Goal: Task Accomplishment & Management: Use online tool/utility

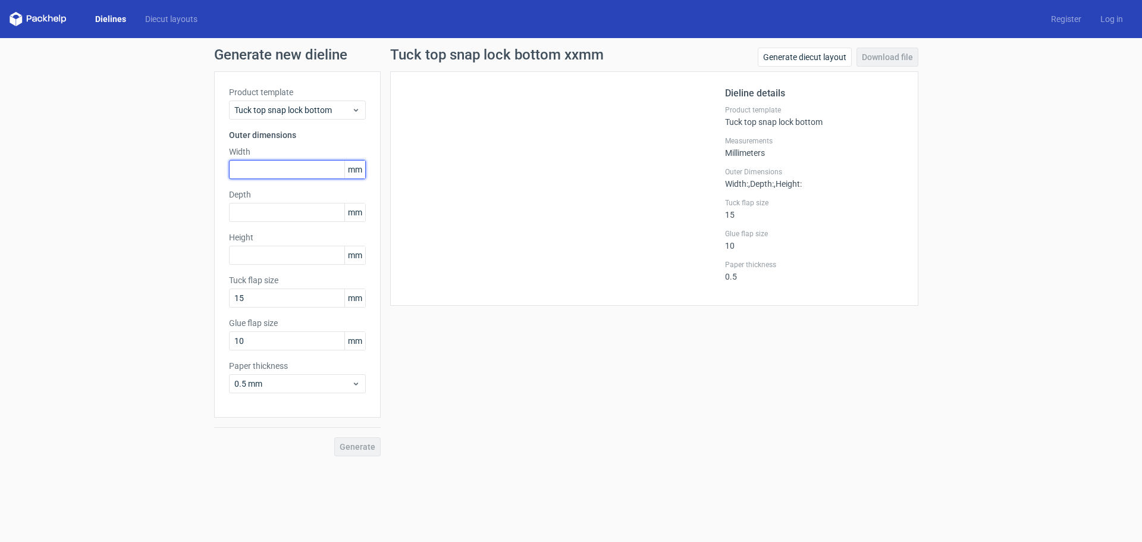
click at [292, 169] on input "text" at bounding box center [297, 169] width 137 height 19
click at [827, 52] on link "Generate diecut layout" at bounding box center [805, 57] width 94 height 19
click at [314, 164] on input "text" at bounding box center [297, 169] width 137 height 19
type input "135"
type input "40"
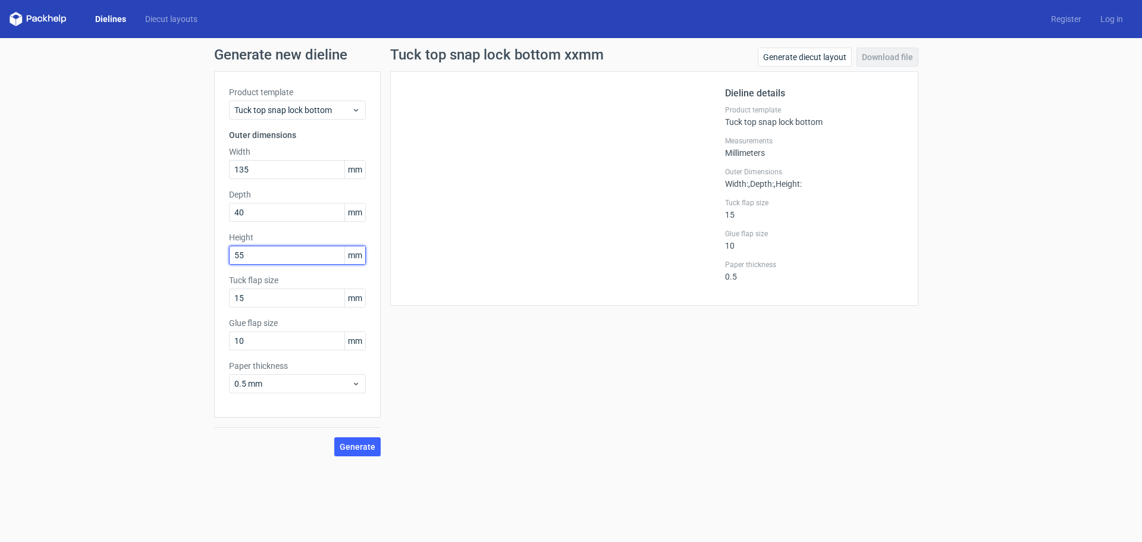
type input "55"
click at [525, 398] on div "Tuck top snap lock bottom xxmm Generate diecut layout Download file Dieline det…" at bounding box center [654, 252] width 547 height 409
click at [355, 394] on div "Product template Tuck top snap lock bottom Outer dimensions Width 135 mm Depth …" at bounding box center [297, 244] width 167 height 346
click at [351, 386] on span "0.5 mm" at bounding box center [292, 384] width 117 height 12
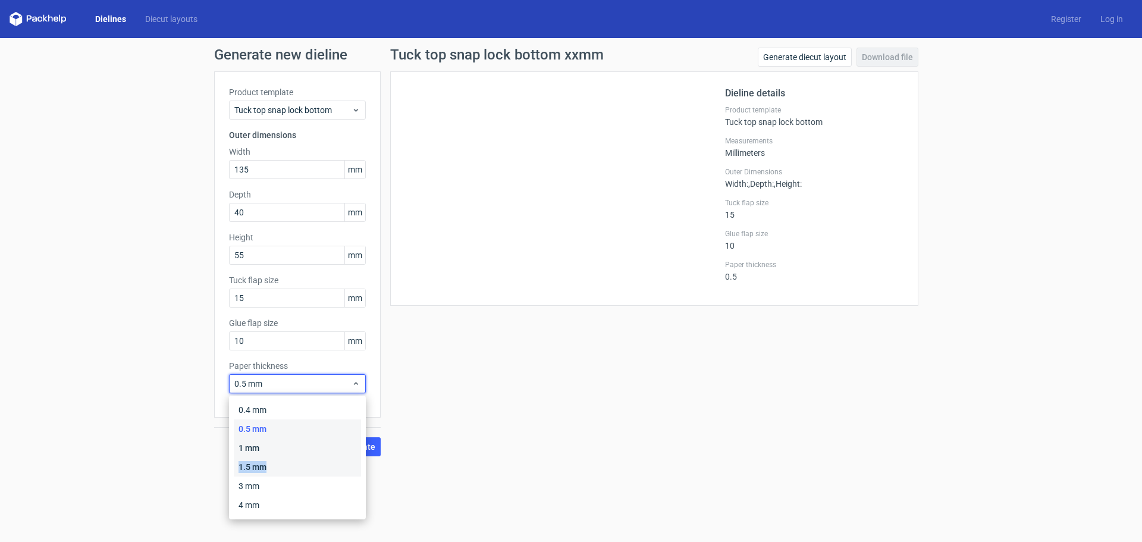
drag, startPoint x: 284, startPoint y: 459, endPoint x: 292, endPoint y: 449, distance: 12.7
click at [292, 449] on div "0.4 mm 0.5 mm 1 mm 1.5 mm 3 mm 4 mm" at bounding box center [297, 457] width 127 height 114
click at [293, 447] on div "1 mm" at bounding box center [297, 447] width 127 height 19
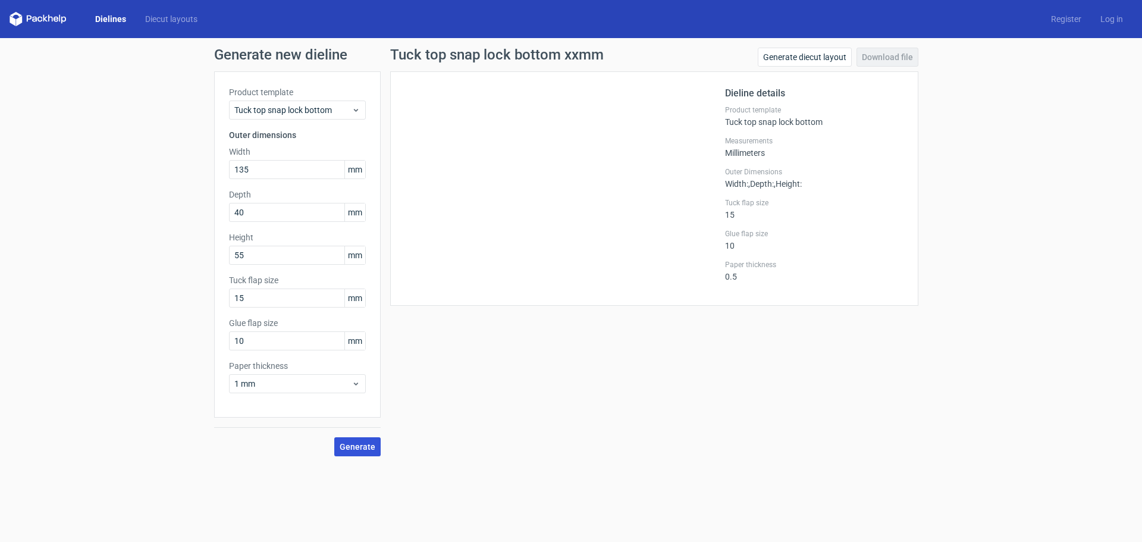
click at [375, 446] on button "Generate" at bounding box center [357, 446] width 46 height 19
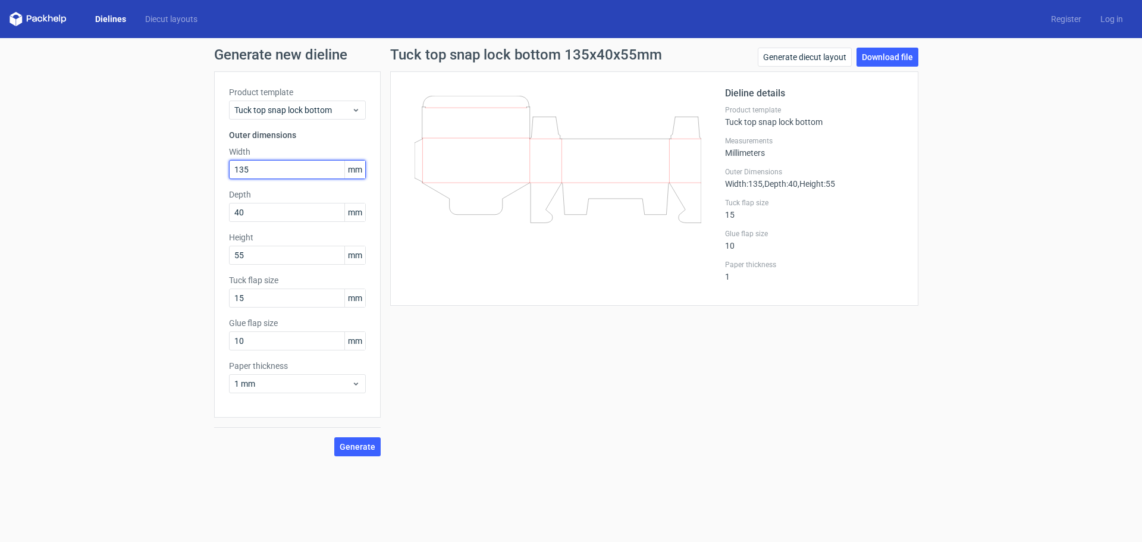
drag, startPoint x: 264, startPoint y: 167, endPoint x: 201, endPoint y: 166, distance: 63.1
click at [201, 166] on div "Generate new dieline Product template Tuck top snap lock bottom Outer dimension…" at bounding box center [571, 252] width 1142 height 428
type input "55"
type input "135"
click at [372, 450] on span "Generate" at bounding box center [358, 447] width 36 height 8
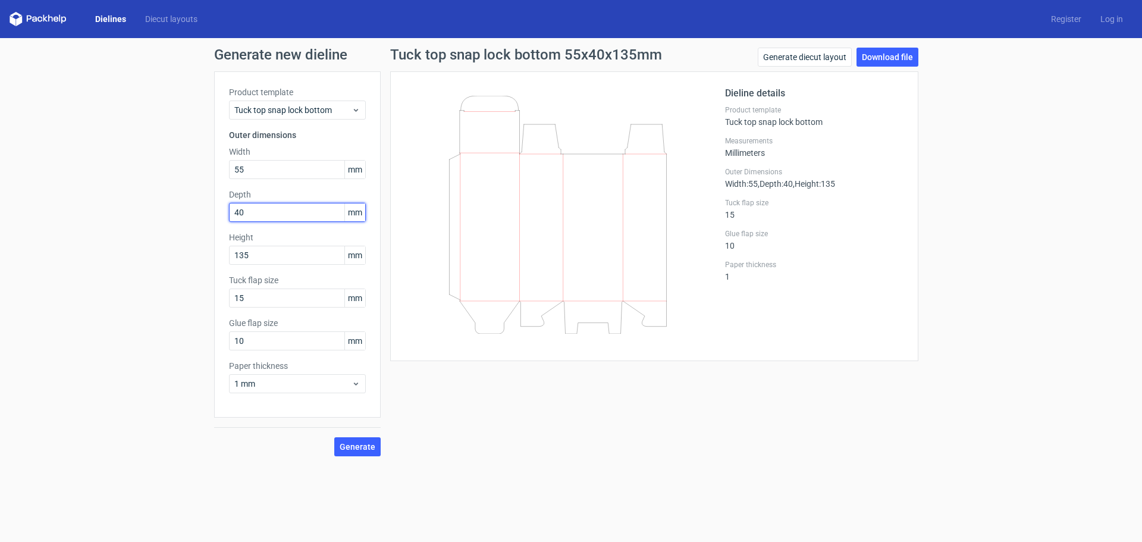
drag, startPoint x: 266, startPoint y: 210, endPoint x: 168, endPoint y: 218, distance: 97.9
click at [168, 218] on div "Generate new dieline Product template Tuck top snap lock bottom Outer dimension…" at bounding box center [571, 252] width 1142 height 428
type input "55"
click at [365, 440] on button "Generate" at bounding box center [357, 446] width 46 height 19
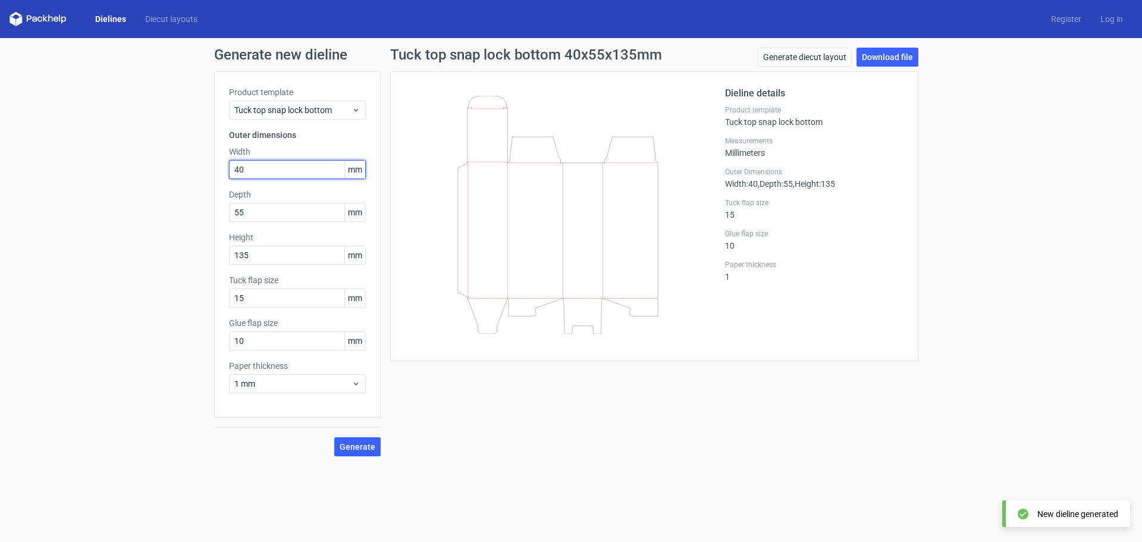
drag, startPoint x: 152, startPoint y: 166, endPoint x: 109, endPoint y: 168, distance: 42.9
click at [109, 168] on div "Generate new dieline Product template Tuck top snap lock bottom Outer dimension…" at bounding box center [571, 252] width 1142 height 428
type input "55"
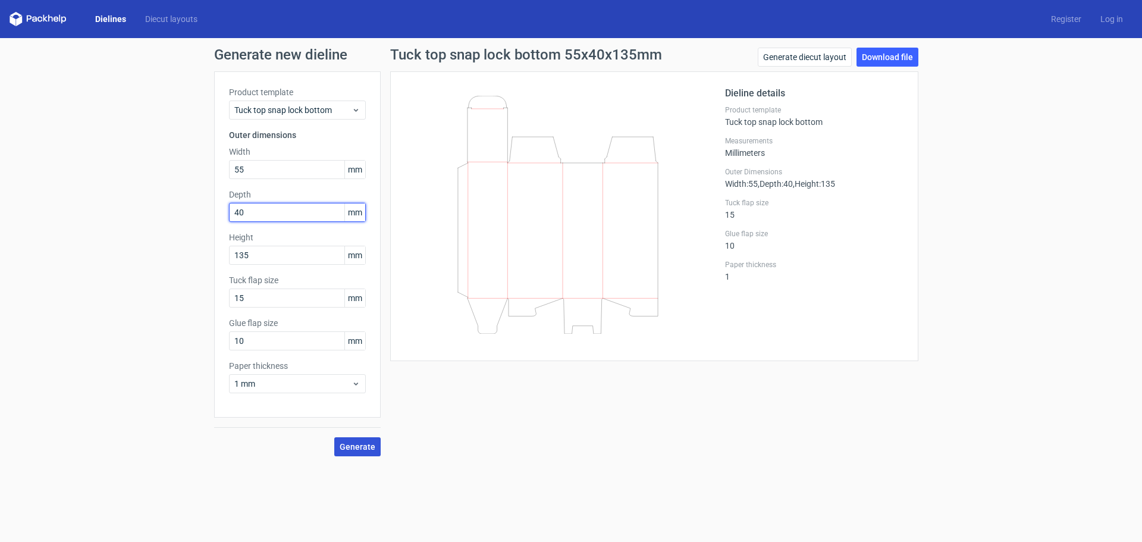
type input "40"
click at [345, 440] on button "Generate" at bounding box center [357, 446] width 46 height 19
click at [371, 443] on span "Generate" at bounding box center [358, 447] width 36 height 8
click at [328, 383] on span "1 mm" at bounding box center [292, 384] width 117 height 12
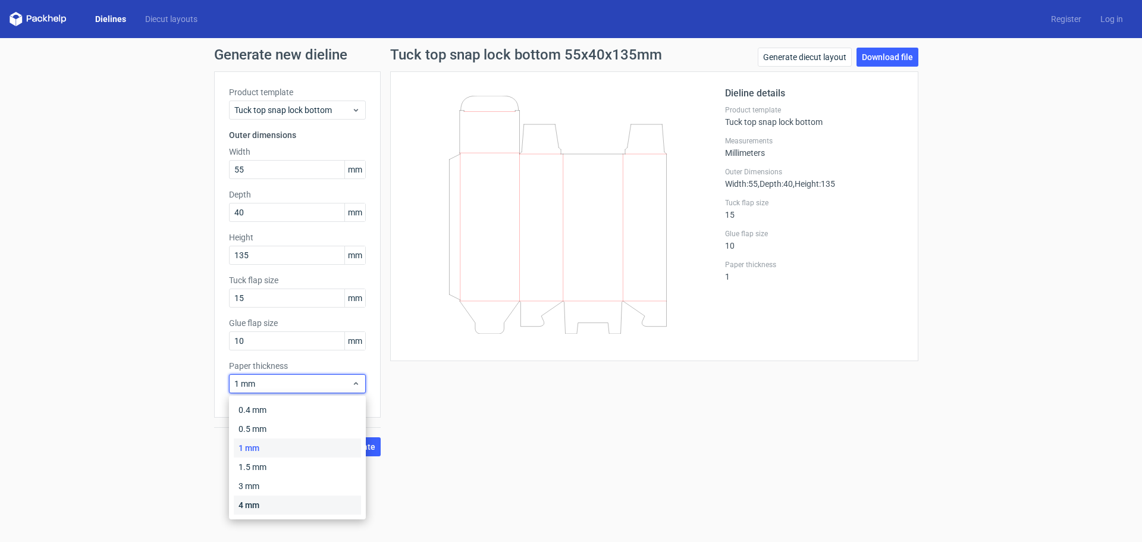
click at [260, 502] on div "4 mm" at bounding box center [297, 505] width 127 height 19
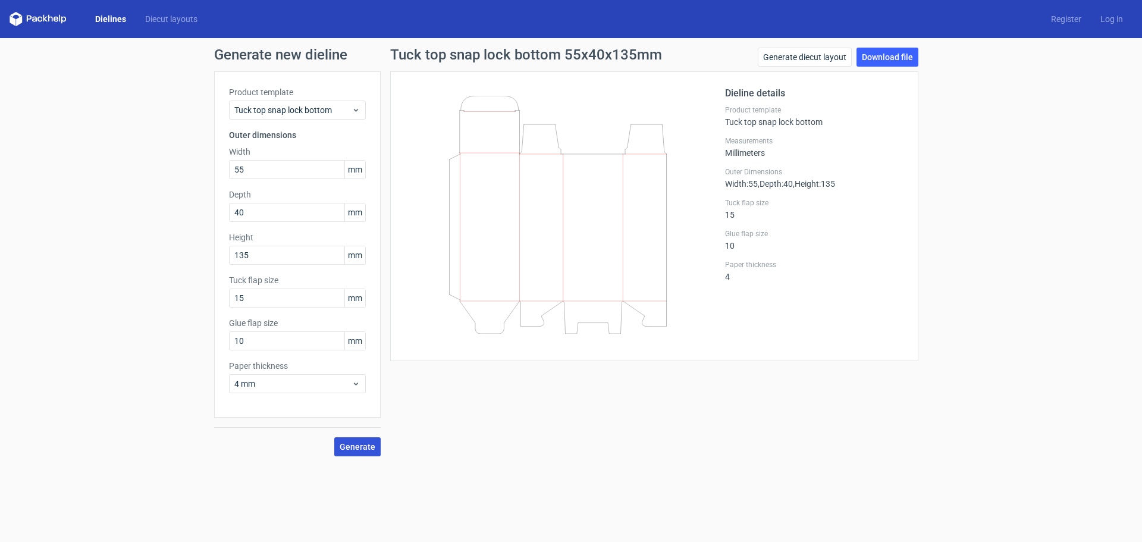
click at [378, 450] on button "Generate" at bounding box center [357, 446] width 46 height 19
click at [821, 61] on link "Generate diecut layout" at bounding box center [805, 57] width 94 height 19
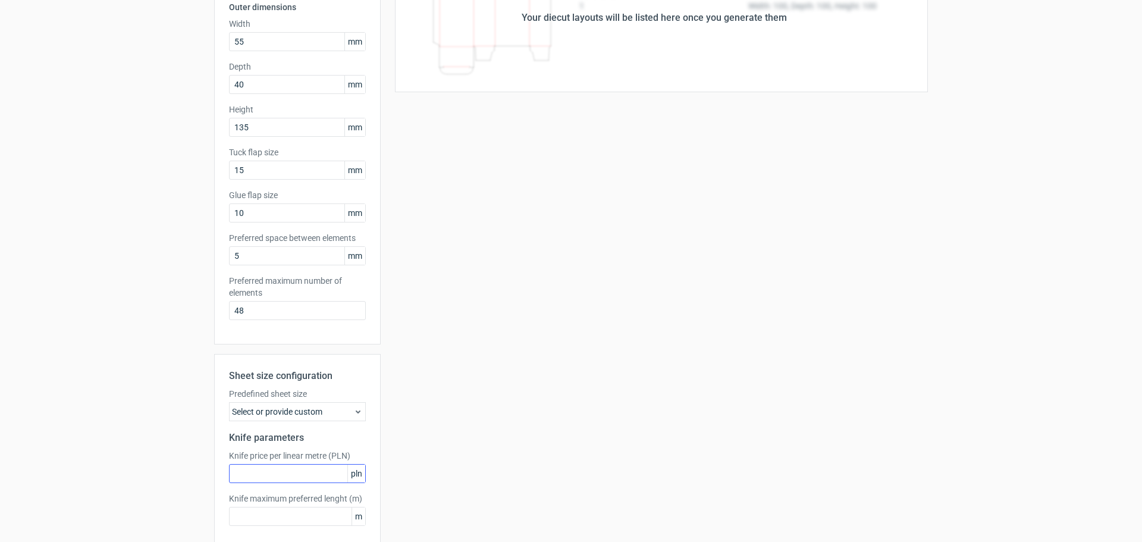
scroll to position [184, 0]
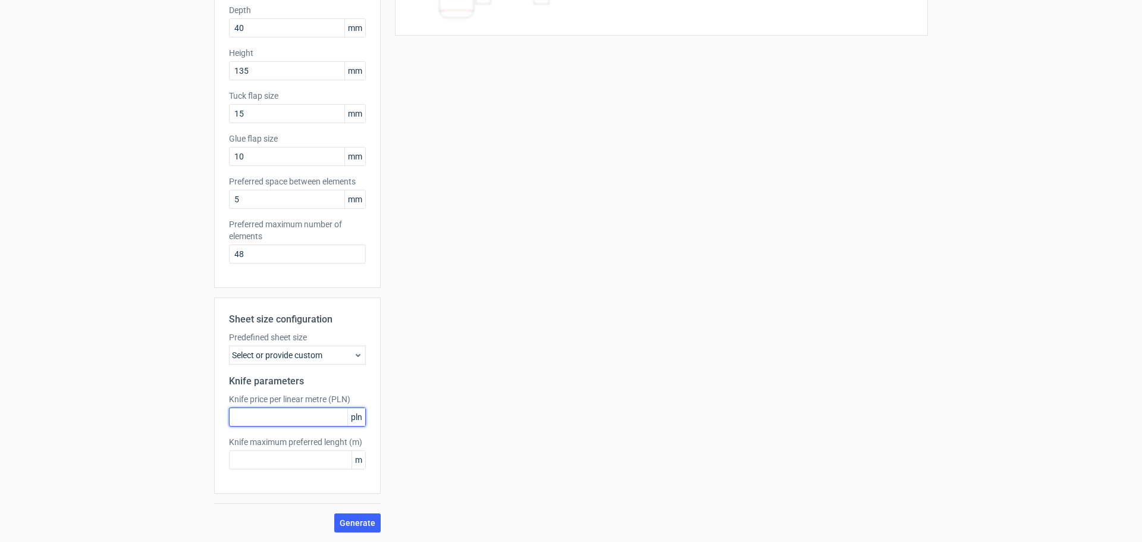
click at [271, 408] on input "text" at bounding box center [297, 417] width 137 height 19
click at [327, 361] on div "Select or provide custom" at bounding box center [297, 355] width 137 height 19
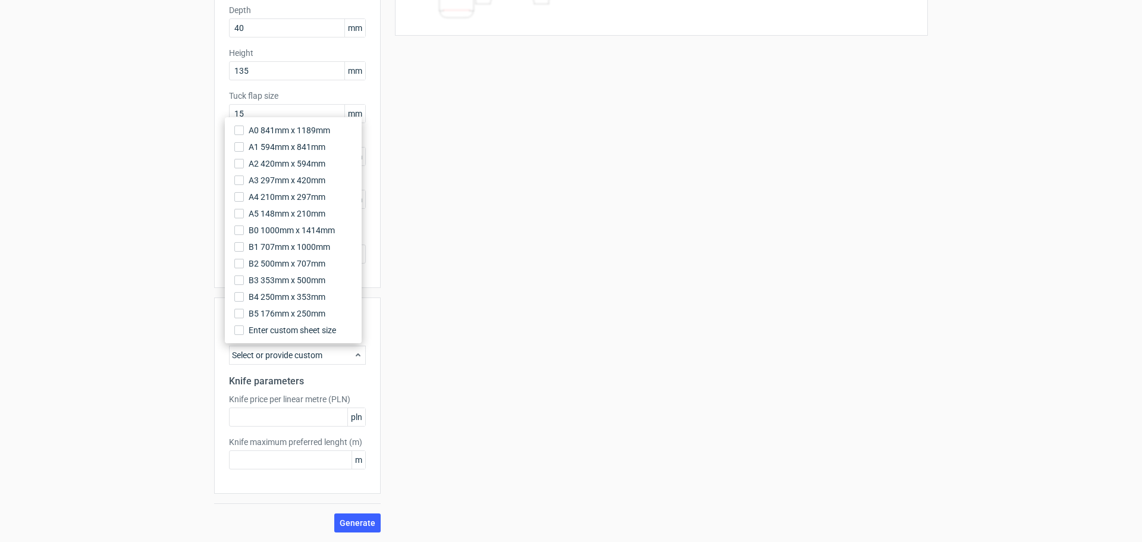
click at [486, 352] on div "Your diecut layouts will be listed here once you generate them Height Depth Wid…" at bounding box center [654, 210] width 547 height 646
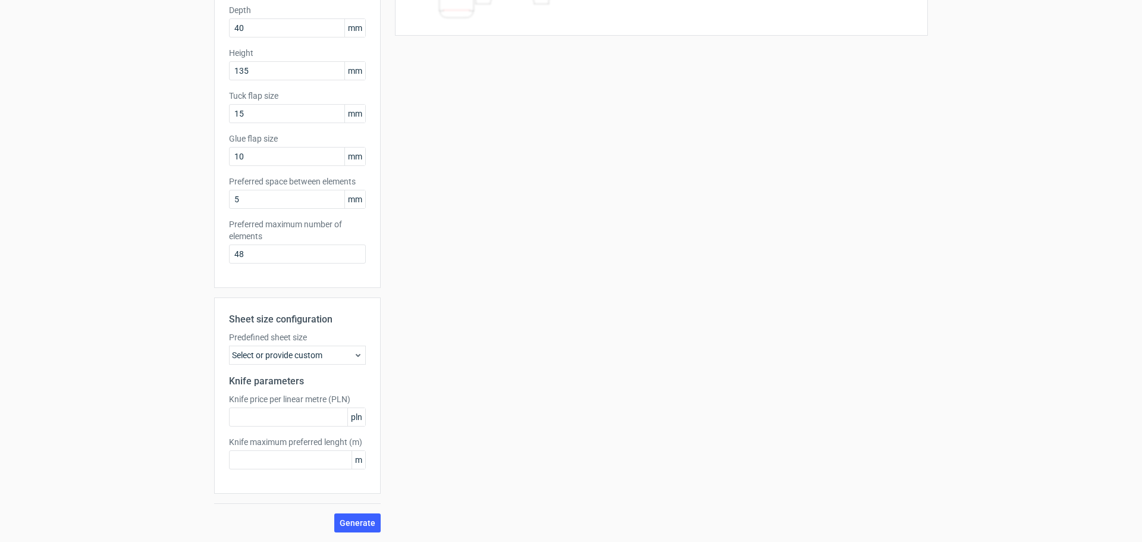
scroll to position [6, 0]
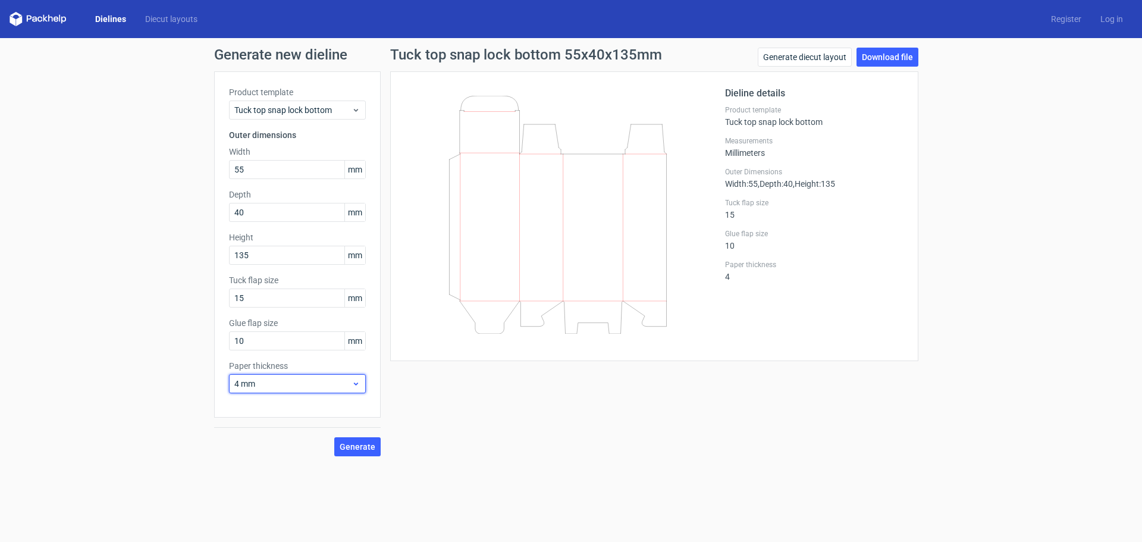
click at [327, 388] on span "4 mm" at bounding box center [292, 384] width 117 height 12
click at [300, 444] on div "1 mm" at bounding box center [297, 447] width 127 height 19
click at [383, 450] on div "Tuck top snap lock bottom 55x40x135mm Generate diecut layout Download file Diel…" at bounding box center [654, 252] width 547 height 409
click at [370, 450] on span "Generate" at bounding box center [358, 447] width 36 height 8
click at [882, 57] on link "Download file" at bounding box center [888, 57] width 62 height 19
